Goal: Task Accomplishment & Management: Complete application form

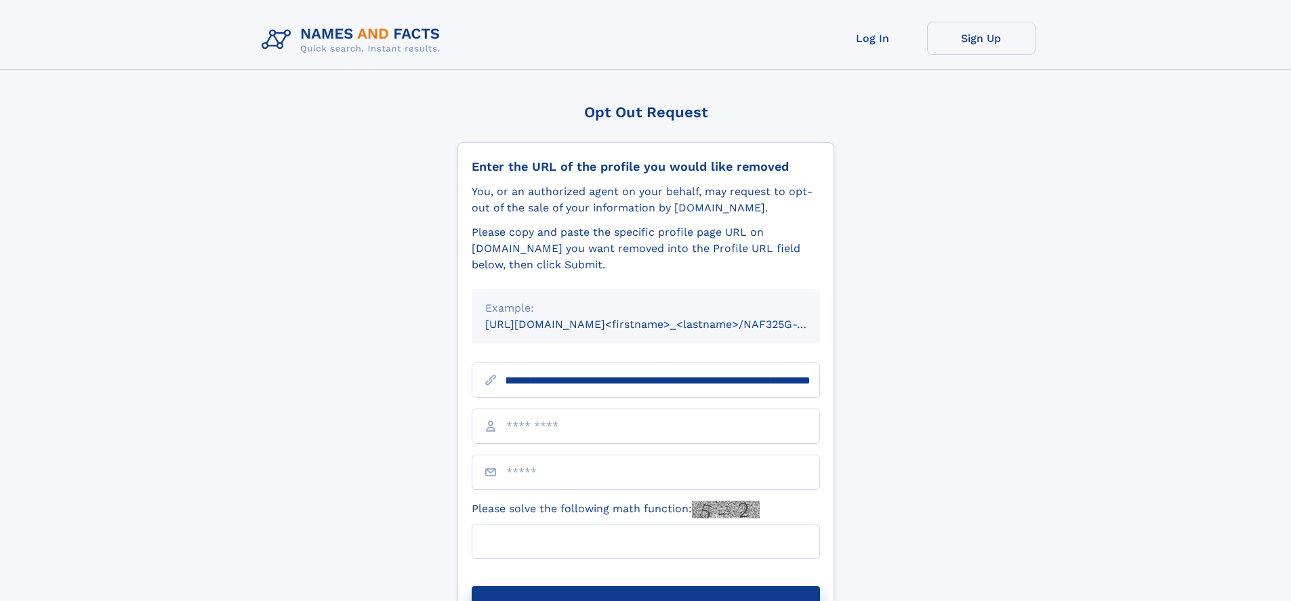
scroll to position [0, 170]
type input "**********"
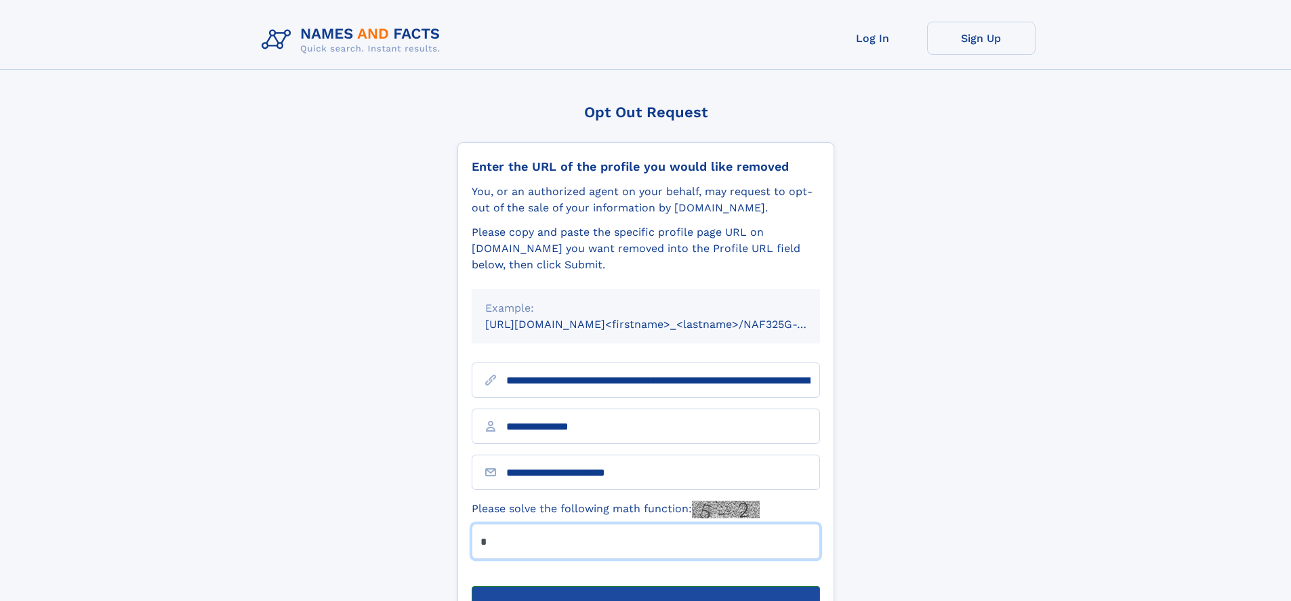
type input "*"
click at [645, 586] on button "Submit Opt Out Request" at bounding box center [646, 607] width 348 height 43
